Goal: Find specific page/section: Find specific page/section

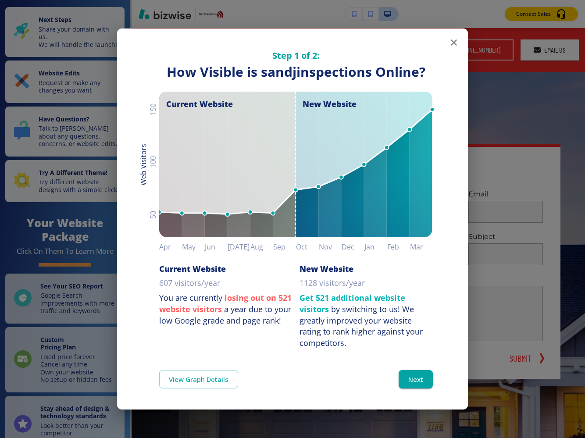
click at [453, 37] on button "button" at bounding box center [454, 43] width 18 height 18
